Goal: Information Seeking & Learning: Find specific fact

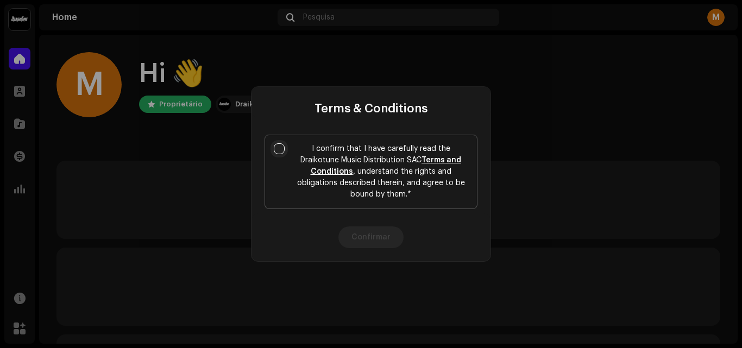
click at [278, 147] on input "I confirm that I have carefully read the Draikotune Music Distribution SAC Term…" at bounding box center [279, 148] width 11 height 11
checkbox input "true"
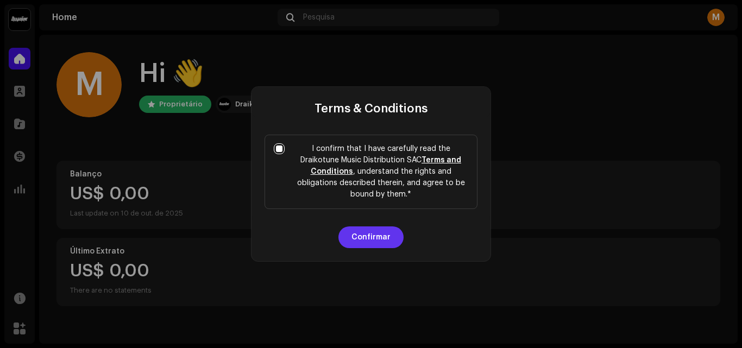
click at [386, 238] on button "Confirmar" at bounding box center [370, 238] width 65 height 22
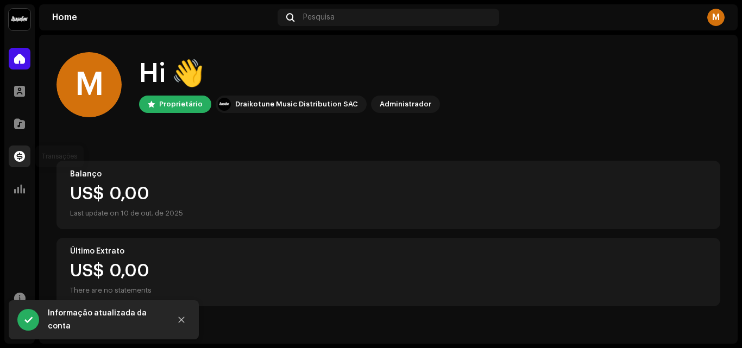
click at [19, 158] on span at bounding box center [19, 156] width 11 height 9
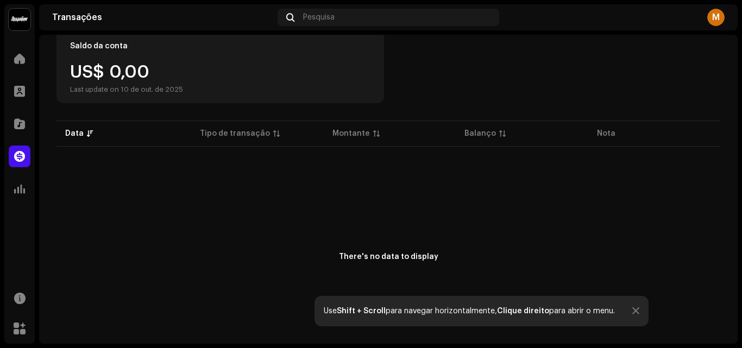
scroll to position [54, 0]
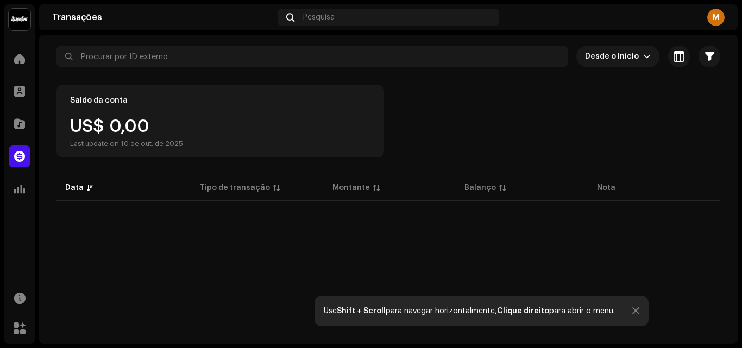
click at [581, 124] on div "Saldo da conta US$ 0,00 Last update on 10 de out. de 2025" at bounding box center [388, 121] width 664 height 73
click at [136, 134] on div "US$ 0,00 Last update on 10 de out. de 2025" at bounding box center [126, 133] width 113 height 30
click at [106, 96] on div "Saldo da conta" at bounding box center [99, 100] width 58 height 9
click at [78, 191] on p-table "Data Tipo de transação [PERSON_NAME] Balanço Nota" at bounding box center [388, 188] width 664 height 30
click at [716, 15] on div "M" at bounding box center [715, 17] width 17 height 17
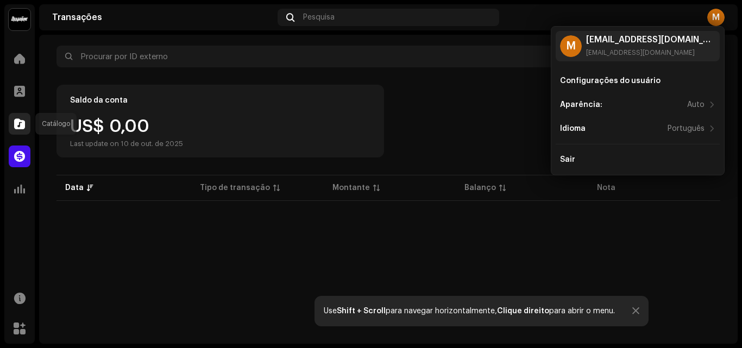
click at [23, 134] on div at bounding box center [20, 124] width 22 height 22
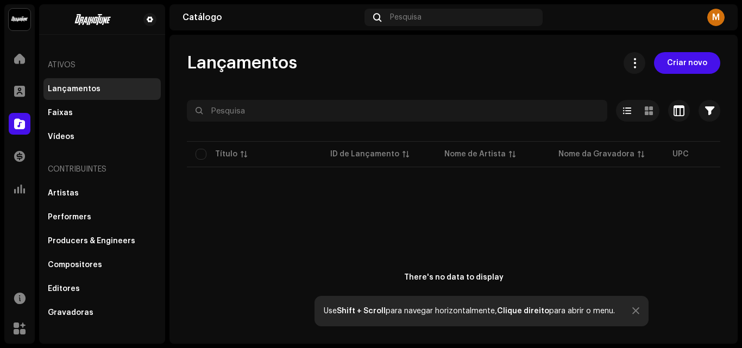
click at [71, 66] on div "Ativos" at bounding box center [101, 65] width 117 height 26
click at [27, 86] on div at bounding box center [20, 91] width 22 height 22
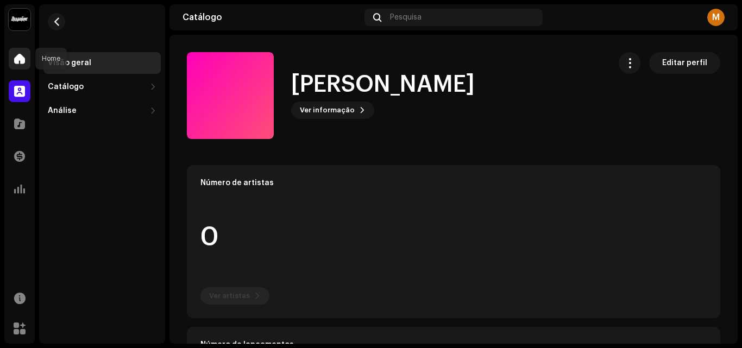
click at [15, 63] on span at bounding box center [19, 58] width 11 height 9
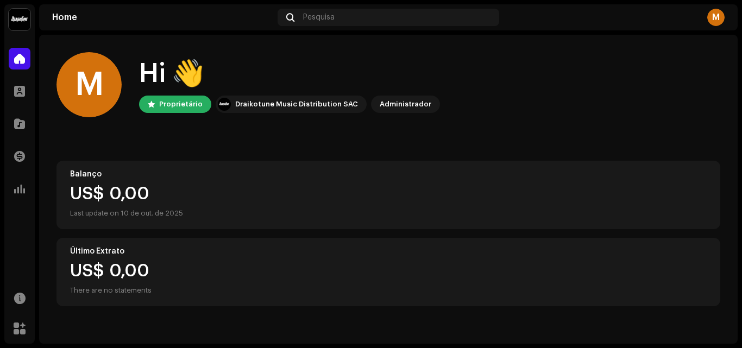
click at [130, 66] on div "M Hi 👋 Proprietário Draikotune Music Distribution SAC Administrador" at bounding box center [388, 84] width 664 height 65
click at [159, 67] on div "Hi 👋" at bounding box center [289, 73] width 301 height 35
drag, startPoint x: 104, startPoint y: 87, endPoint x: 101, endPoint y: 117, distance: 30.1
click at [101, 117] on home-user "M Hi 👋 Proprietário Draikotune Music Distribution SAC Administrador" at bounding box center [388, 93] width 664 height 83
click at [20, 92] on span at bounding box center [19, 91] width 11 height 9
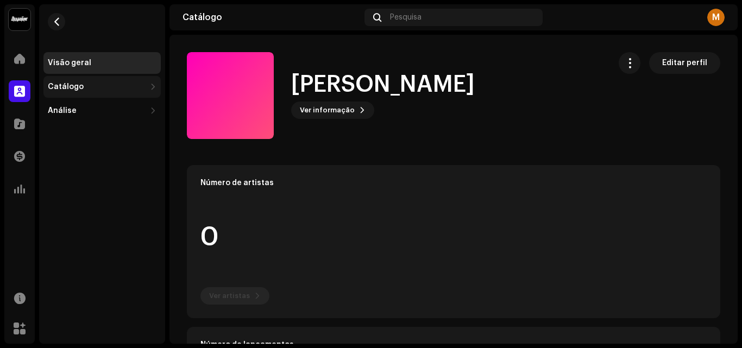
click at [114, 91] on div "Catálogo" at bounding box center [97, 87] width 98 height 9
click at [144, 84] on div "Catálogo" at bounding box center [97, 87] width 98 height 9
click at [15, 188] on span at bounding box center [19, 189] width 11 height 9
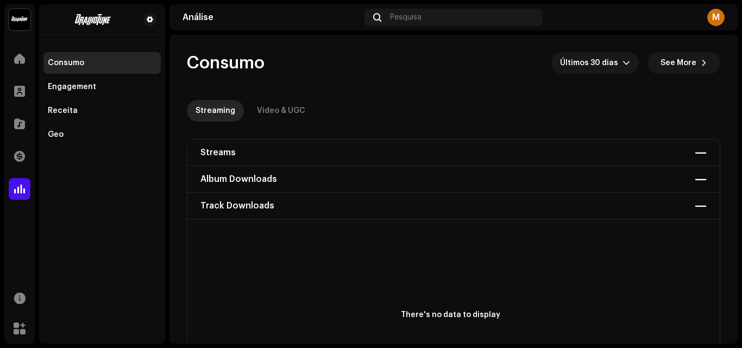
click at [272, 175] on div "Streams — Album Downloads — Track Downloads —" at bounding box center [453, 180] width 532 height 80
click at [15, 155] on span at bounding box center [19, 156] width 11 height 9
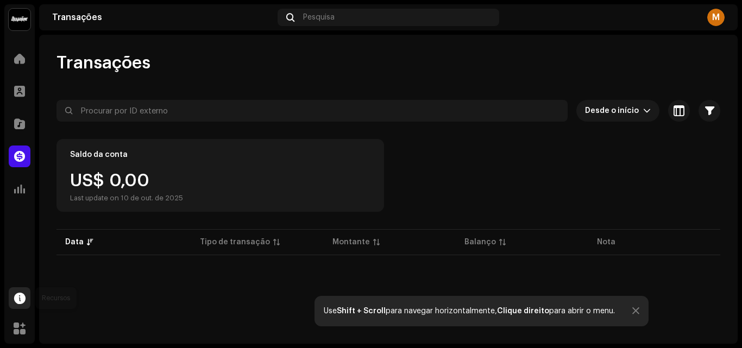
click at [18, 303] on span at bounding box center [19, 298] width 11 height 9
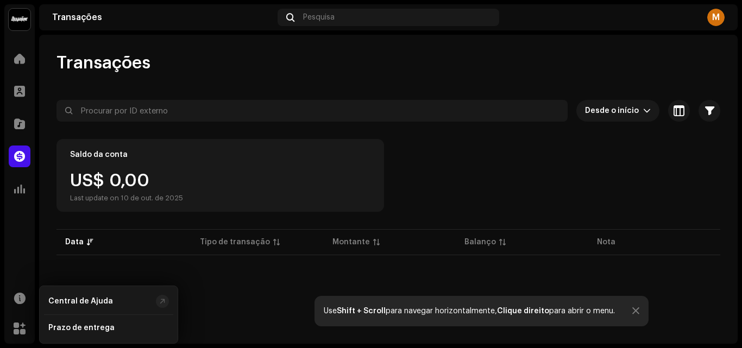
click at [21, 317] on div "Marketplace" at bounding box center [19, 328] width 30 height 30
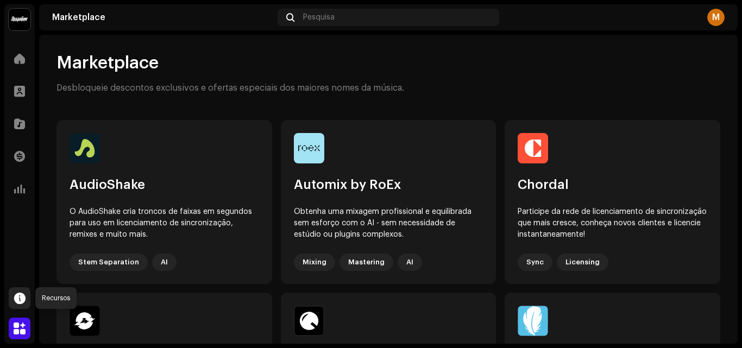
click at [23, 303] on span at bounding box center [19, 298] width 11 height 9
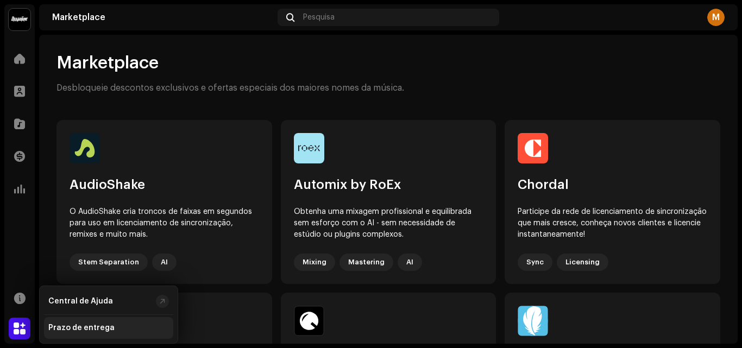
click at [63, 326] on div "Prazo de entrega" at bounding box center [81, 328] width 66 height 9
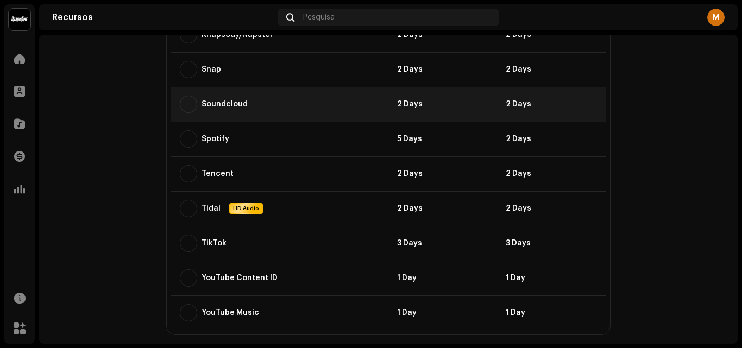
scroll to position [981, 0]
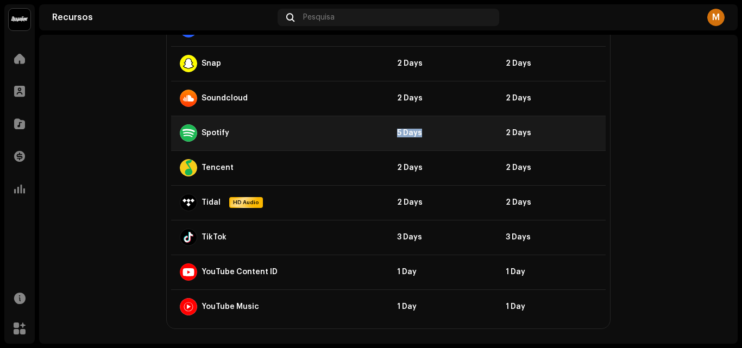
drag, startPoint x: 360, startPoint y: 115, endPoint x: 445, endPoint y: 115, distance: 84.7
click at [445, 116] on tr "Spotify 5 Days 2 Days" at bounding box center [388, 133] width 435 height 35
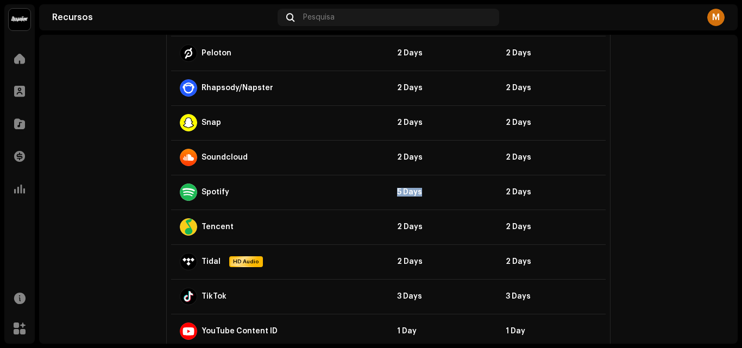
scroll to position [927, 0]
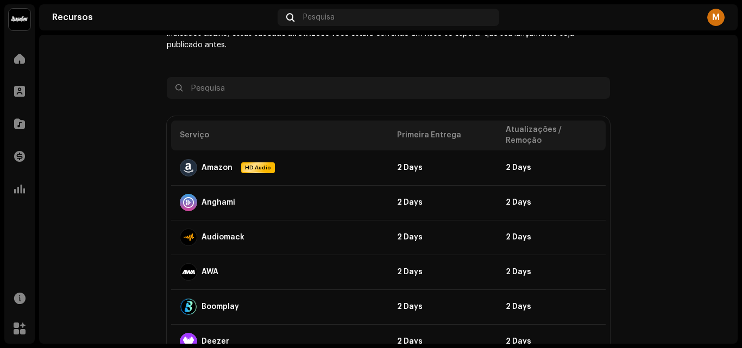
scroll to position [0, 0]
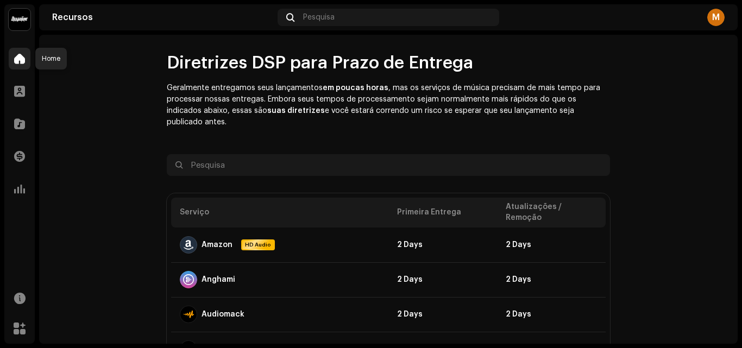
click at [26, 67] on div at bounding box center [20, 59] width 22 height 22
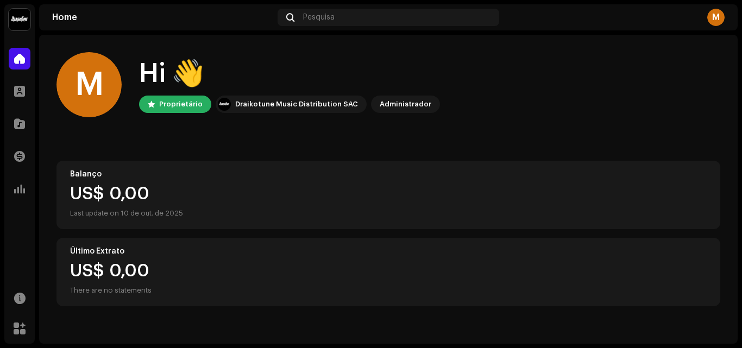
click at [178, 100] on div "Proprietário" at bounding box center [180, 104] width 43 height 13
click at [400, 105] on div "Administrador" at bounding box center [406, 104] width 52 height 13
click at [295, 105] on div "Draikotune Music Distribution SAC" at bounding box center [296, 104] width 123 height 13
